Goal: Information Seeking & Learning: Learn about a topic

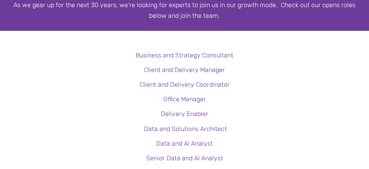
scroll to position [277, 0]
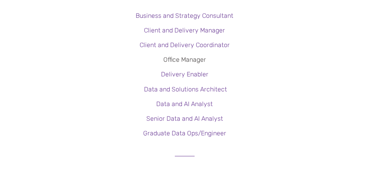
click at [186, 58] on link "Office Manager" at bounding box center [184, 60] width 43 height 8
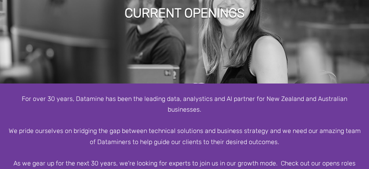
scroll to position [0, 0]
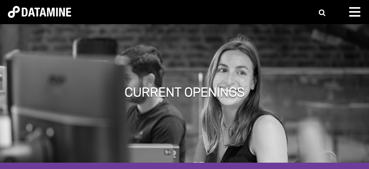
click at [354, 17] on div at bounding box center [358, 15] width 16 height 16
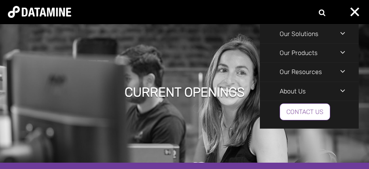
click at [306, 112] on link "Contact us" at bounding box center [305, 111] width 51 height 17
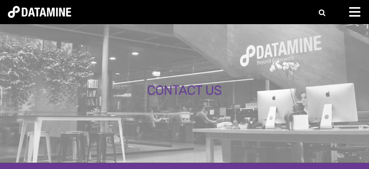
click at [351, 11] on span at bounding box center [355, 12] width 11 height 2
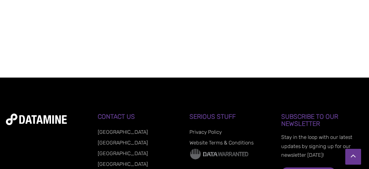
scroll to position [749, 0]
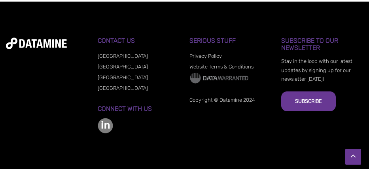
click at [112, 78] on link "[GEOGRAPHIC_DATA]" at bounding box center [123, 77] width 50 height 6
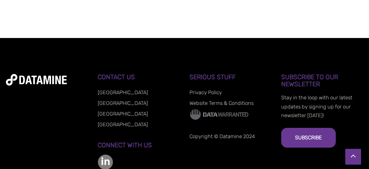
scroll to position [749, 0]
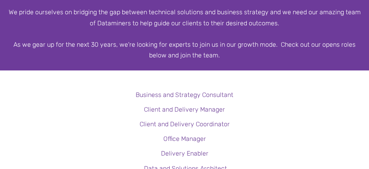
scroll to position [238, 0]
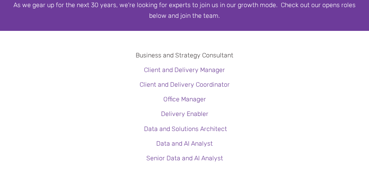
click at [207, 55] on link "Business and Strategy Consultant" at bounding box center [185, 55] width 98 height 8
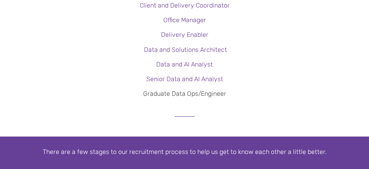
scroll to position [277, 0]
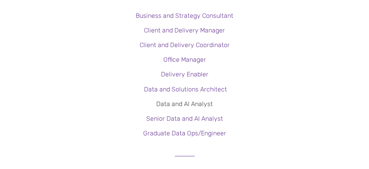
click at [183, 105] on link "Data and AI Analyst" at bounding box center [184, 104] width 57 height 8
click at [187, 29] on link "Client and Delivery Manager" at bounding box center [184, 31] width 81 height 8
click at [182, 45] on link "Client and Delivery Coordinator" at bounding box center [185, 45] width 90 height 8
click at [186, 74] on link "Delivery Enabler" at bounding box center [185, 74] width 48 height 8
click at [184, 61] on link "Office Manager" at bounding box center [184, 60] width 43 height 8
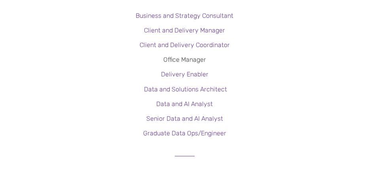
scroll to position [79, 0]
